Goal: Task Accomplishment & Management: Manage account settings

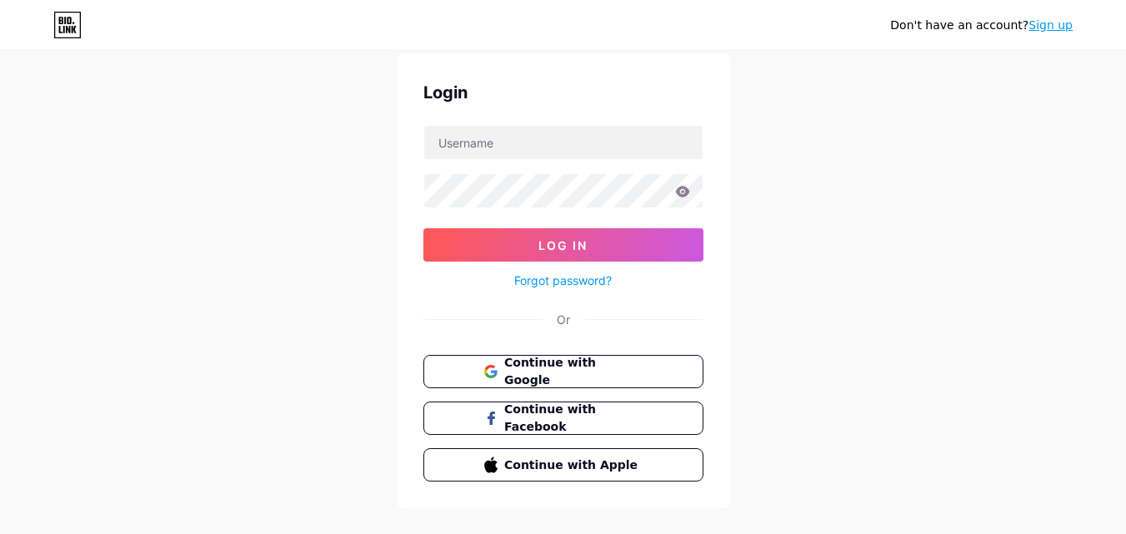
scroll to position [80, 0]
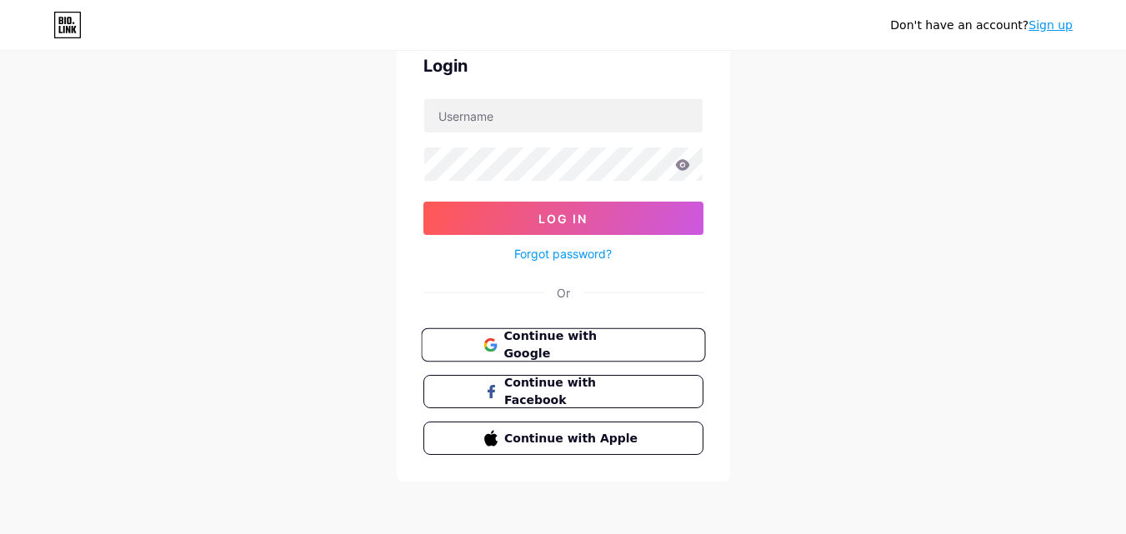
click at [600, 343] on span "Continue with Google" at bounding box center [572, 345] width 139 height 36
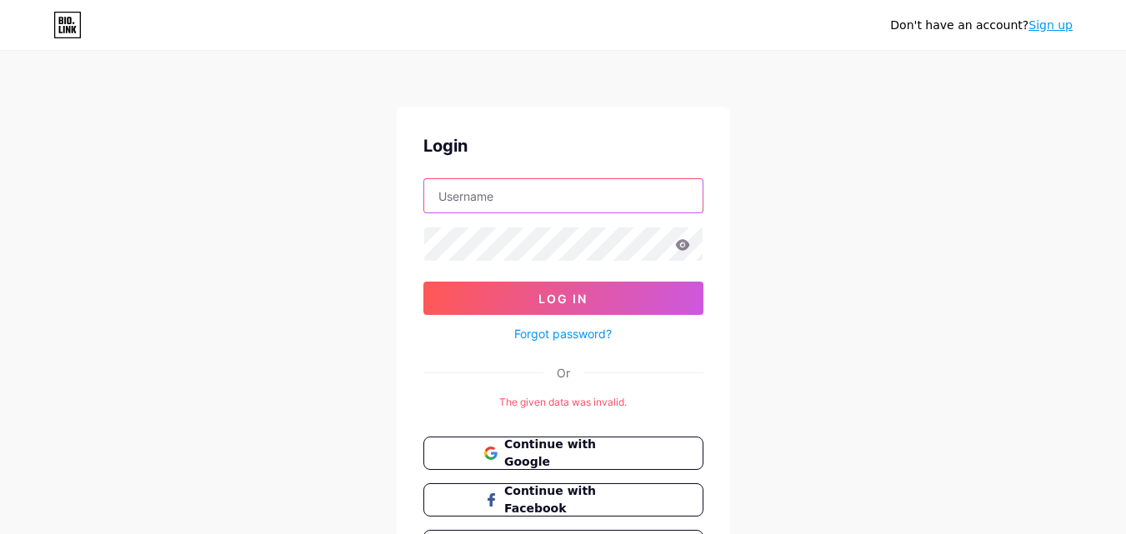
click at [544, 190] on input "text" at bounding box center [563, 195] width 278 height 33
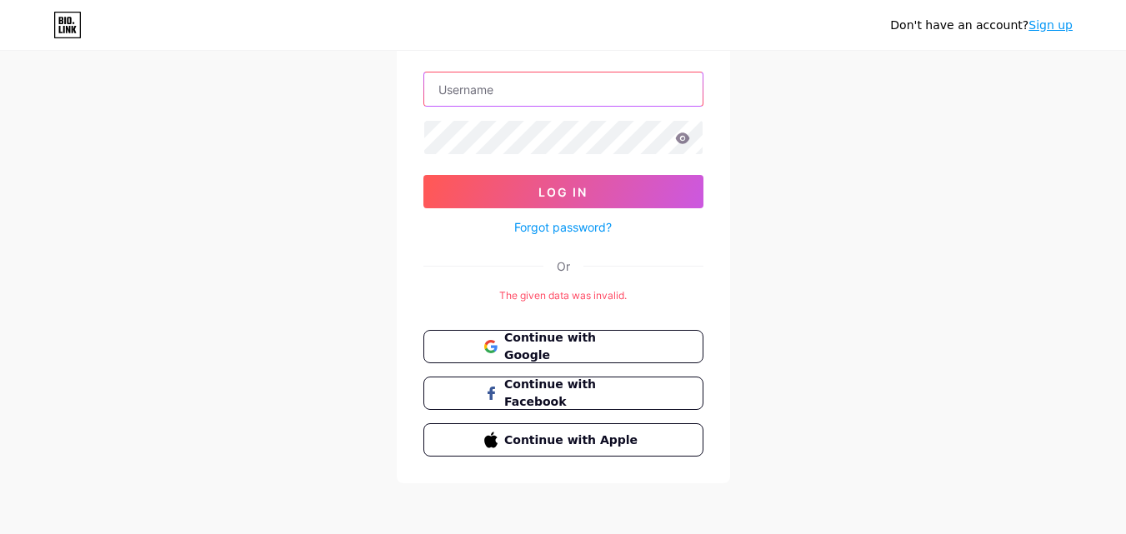
scroll to position [108, 0]
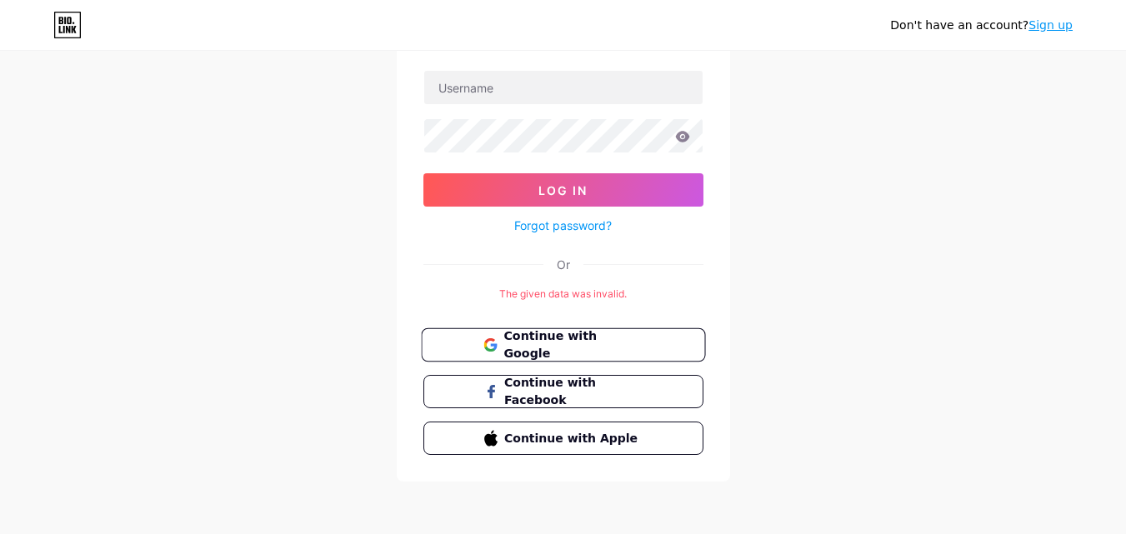
click at [587, 334] on button "Continue with Google" at bounding box center [563, 345] width 284 height 34
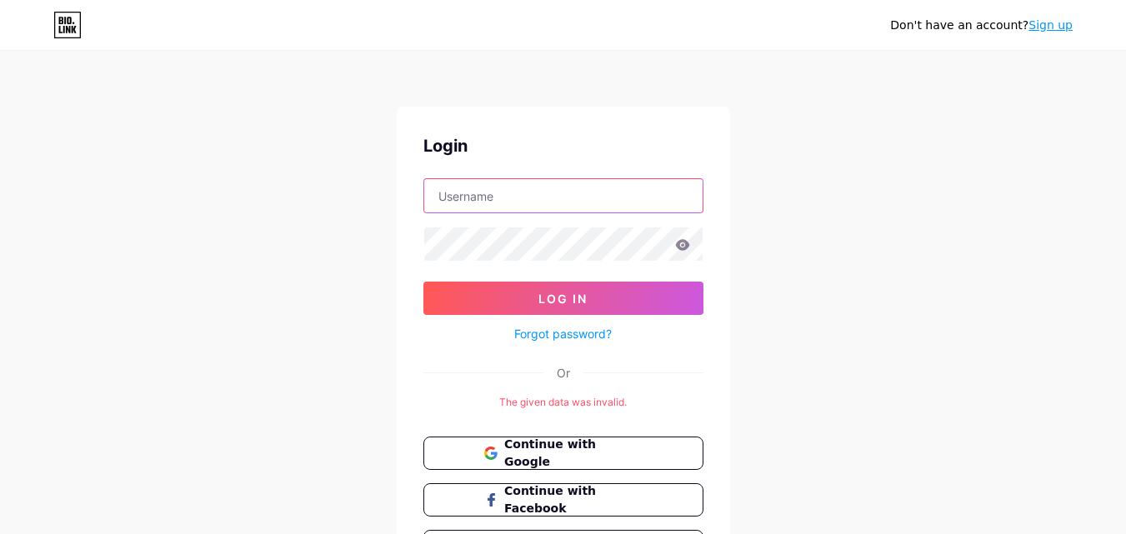
click at [518, 195] on input "text" at bounding box center [563, 195] width 278 height 33
drag, startPoint x: 512, startPoint y: 197, endPoint x: 662, endPoint y: 204, distance: 149.3
click at [662, 204] on input "fysiotherapie2023@gmail.com" at bounding box center [563, 195] width 278 height 33
type input "fysiotherapie"
